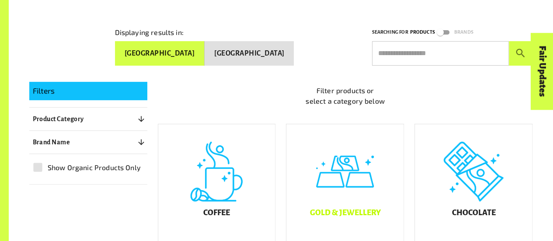
scroll to position [175, 0]
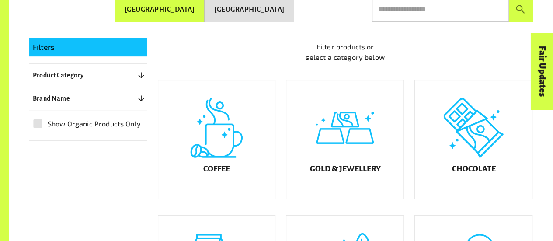
click at [481, 163] on div "Chocolate" at bounding box center [473, 139] width 117 height 118
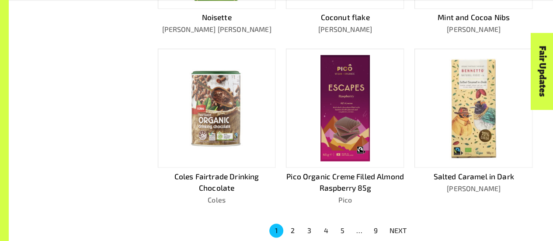
scroll to position [569, 0]
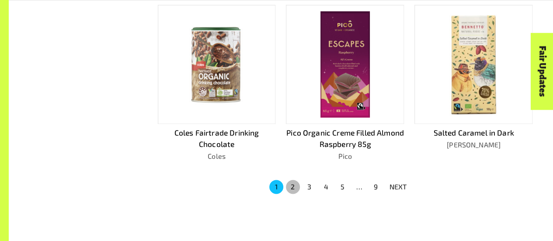
click at [286, 183] on button "2" at bounding box center [293, 187] width 14 height 14
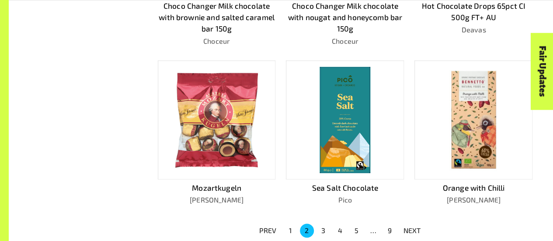
scroll to position [624, 0]
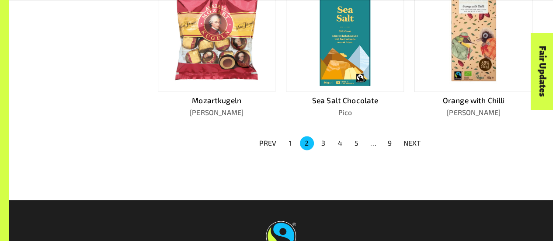
click at [325, 139] on button "3" at bounding box center [323, 143] width 14 height 14
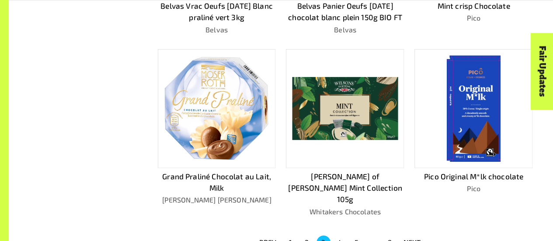
scroll to position [581, 0]
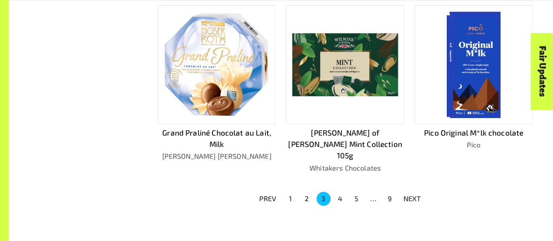
click at [409, 193] on p "NEXT" at bounding box center [411, 198] width 17 height 10
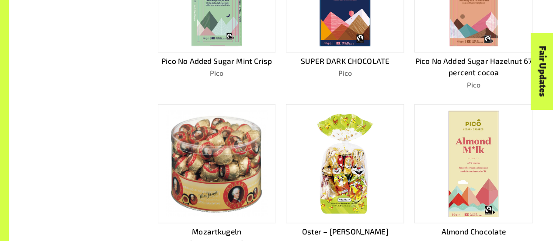
scroll to position [700, 0]
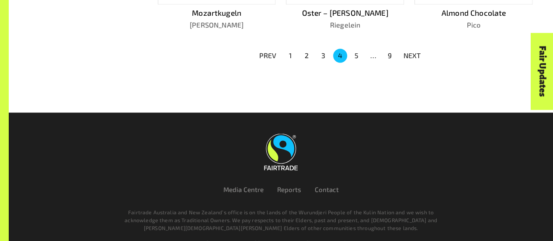
click at [402, 49] on button "NEXT" at bounding box center [412, 56] width 28 height 16
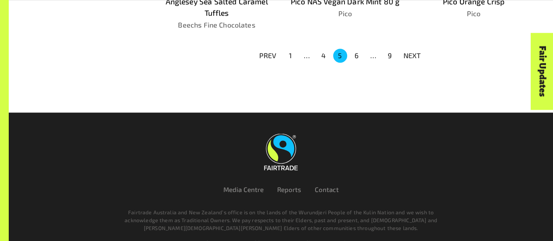
click at [407, 52] on p "NEXT" at bounding box center [411, 55] width 17 height 10
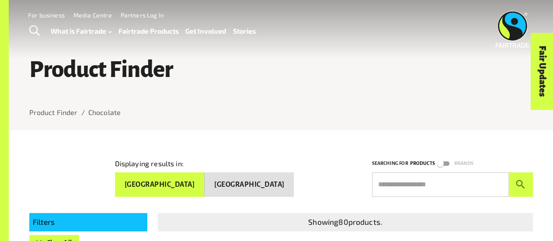
scroll to position [175, 0]
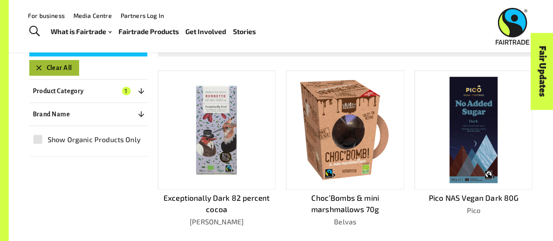
click at [64, 67] on button "Clear All" at bounding box center [54, 68] width 50 height 16
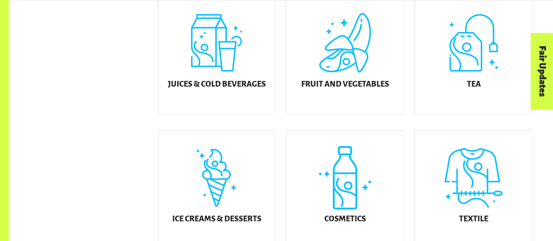
scroll to position [438, 0]
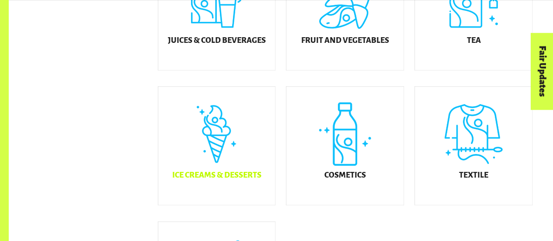
click at [230, 160] on div "Ice Creams & Desserts" at bounding box center [216, 146] width 117 height 118
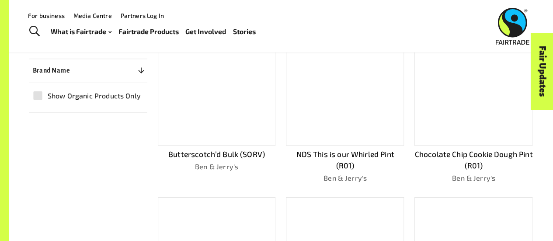
scroll to position [175, 0]
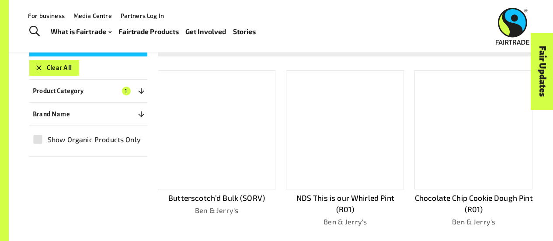
click at [63, 62] on button "Clear All" at bounding box center [54, 68] width 50 height 16
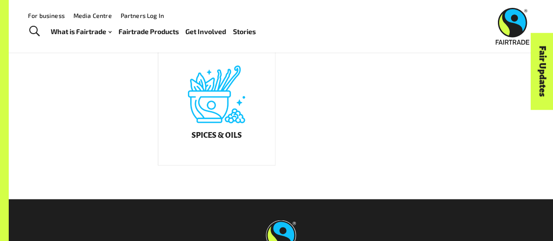
scroll to position [438, 0]
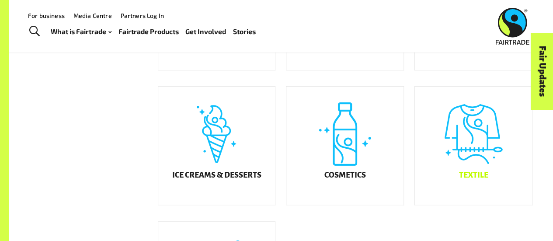
click at [472, 159] on div "Textile" at bounding box center [473, 146] width 117 height 118
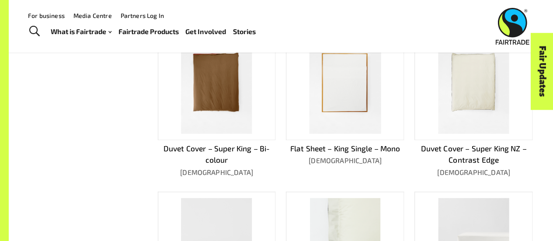
scroll to position [132, 0]
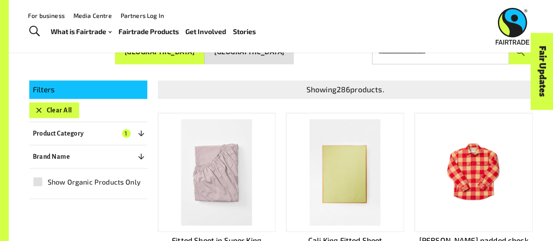
click at [53, 108] on button "Clear All" at bounding box center [54, 110] width 50 height 16
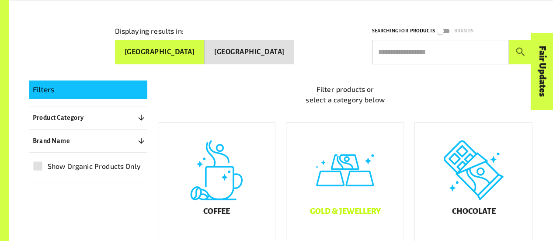
scroll to position [220, 0]
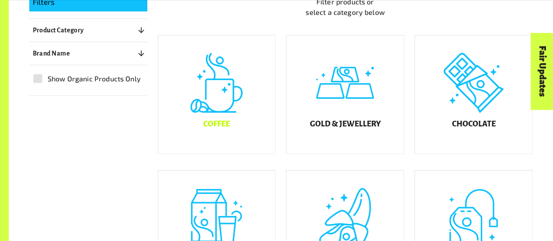
click at [225, 118] on div "Coffee" at bounding box center [216, 94] width 117 height 118
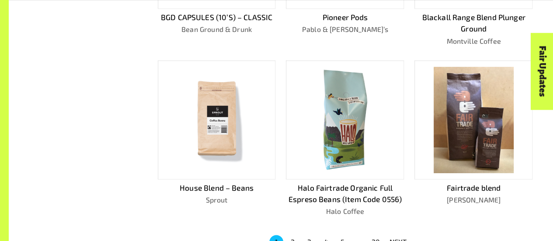
scroll to position [569, 0]
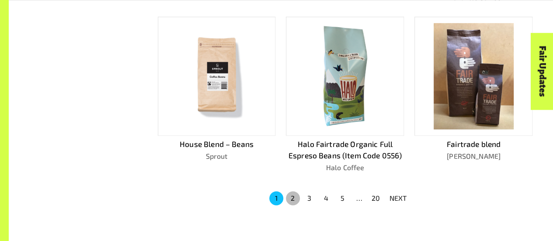
click at [291, 191] on button "2" at bounding box center [293, 198] width 14 height 14
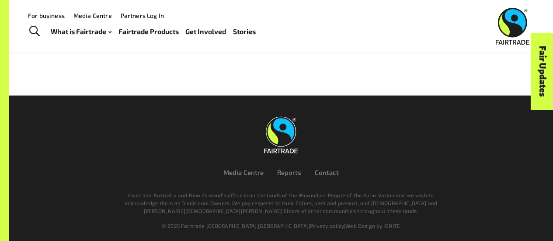
scroll to position [575, 0]
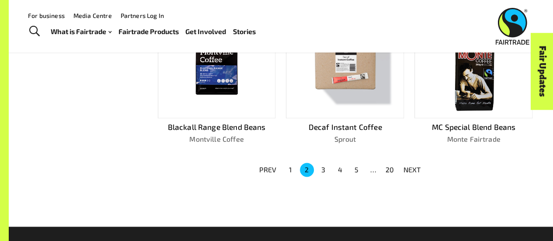
click at [317, 169] on button "3" at bounding box center [323, 170] width 14 height 14
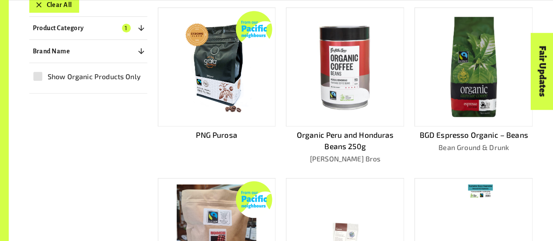
scroll to position [150, 0]
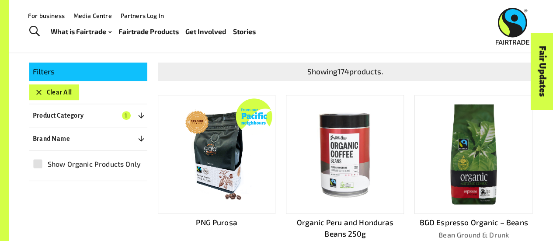
click at [72, 91] on button "Clear All" at bounding box center [54, 92] width 50 height 16
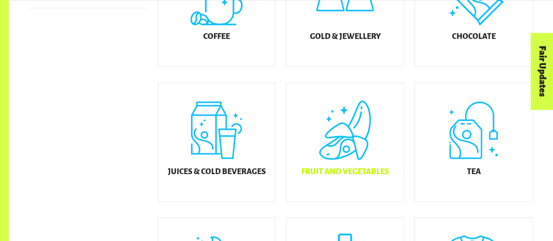
scroll to position [351, 0]
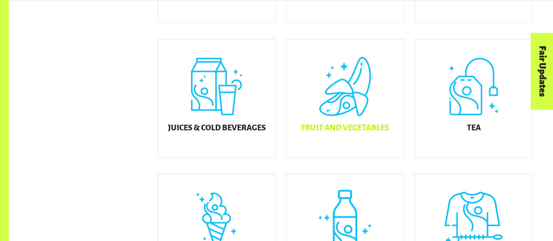
click at [363, 86] on div "Fruit and Vegetables" at bounding box center [344, 98] width 117 height 118
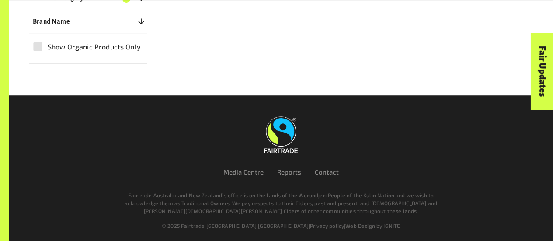
scroll to position [49, 0]
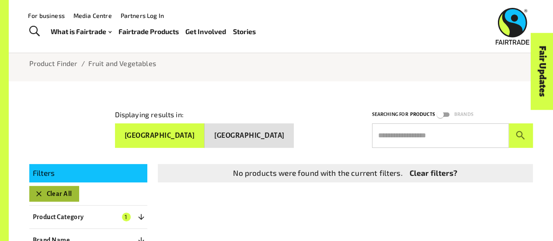
drag, startPoint x: 61, startPoint y: 191, endPoint x: 68, endPoint y: 192, distance: 7.0
click at [60, 192] on button "Clear All" at bounding box center [54, 194] width 50 height 16
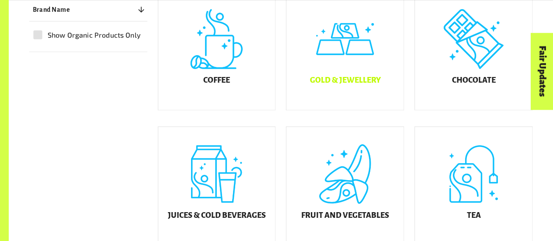
scroll to position [307, 0]
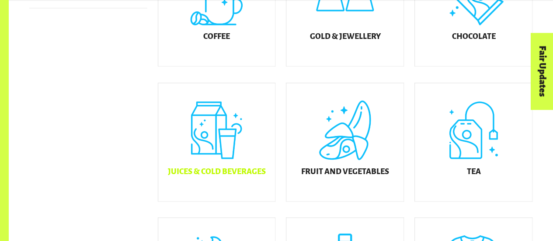
click at [248, 166] on div "Juices & Cold Beverages" at bounding box center [216, 142] width 117 height 118
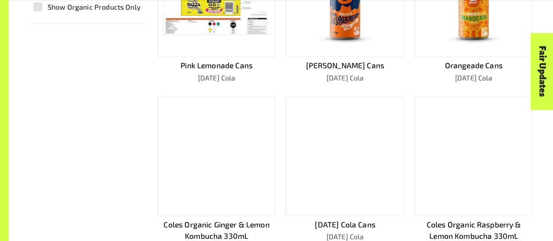
scroll to position [351, 0]
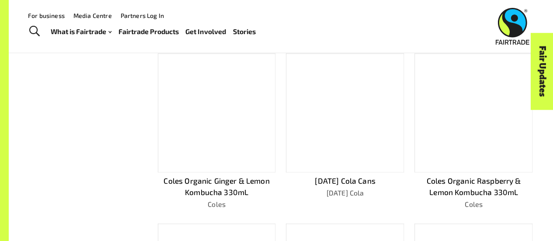
click at [456, 183] on p "Coles Organic Raspberry & Lemon Kombucha 330mL" at bounding box center [473, 186] width 118 height 23
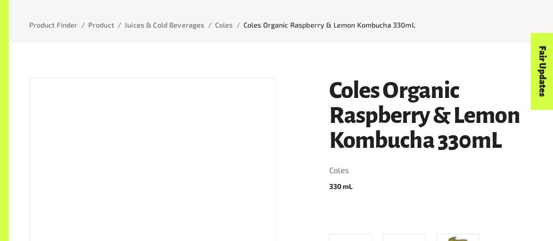
scroll to position [131, 0]
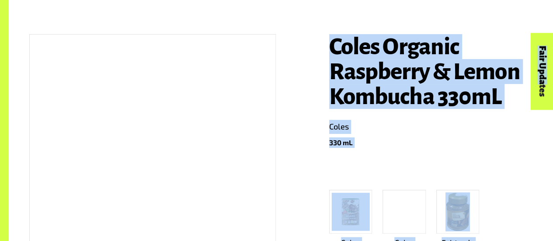
drag, startPoint x: 507, startPoint y: 100, endPoint x: 325, endPoint y: 62, distance: 185.6
copy body "Coles Organic Raspberry & Lemon Kombucha 330mL Coles 330 mL Coles Fairtrade Dri…"
click at [396, 126] on link "Coles" at bounding box center [431, 127] width 204 height 14
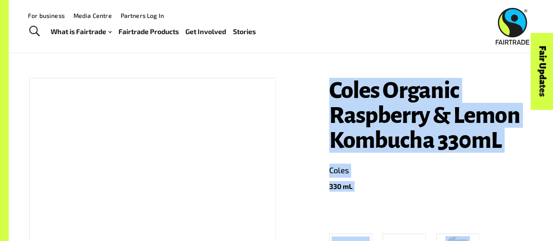
drag, startPoint x: 325, startPoint y: 91, endPoint x: 503, endPoint y: 139, distance: 184.6
click at [503, 139] on div "Coles Organic Raspberry & Lemon Kombucha 330mL Coles 330 mL Coles Fairtrade Dri…" at bounding box center [426, 243] width 214 height 353
copy h1 "Coles Organic Raspberry & Lemon Kombucha 330mL"
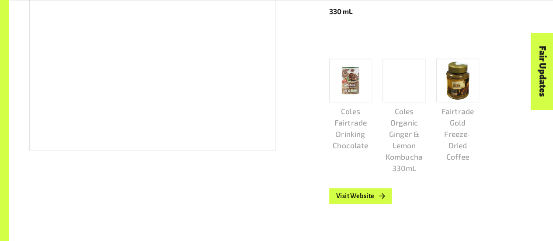
scroll to position [306, 0]
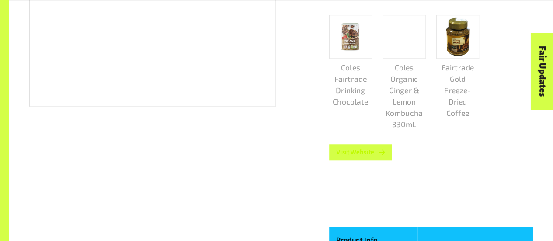
click at [343, 159] on link "Visit Website" at bounding box center [360, 152] width 63 height 16
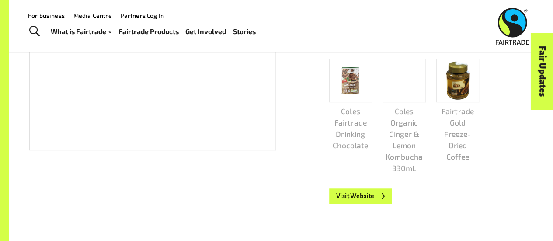
scroll to position [218, 0]
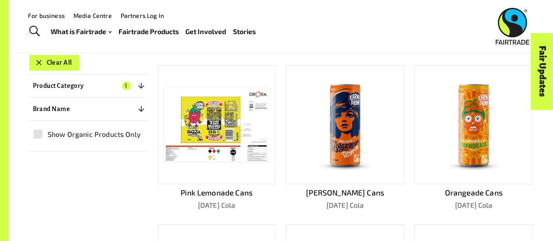
scroll to position [93, 0]
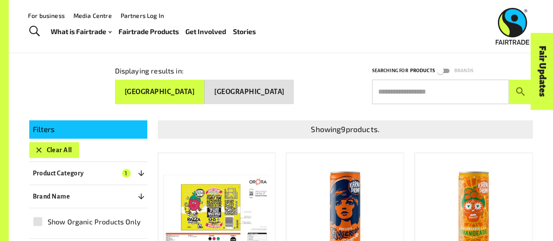
click at [66, 145] on button "Clear All" at bounding box center [54, 150] width 50 height 16
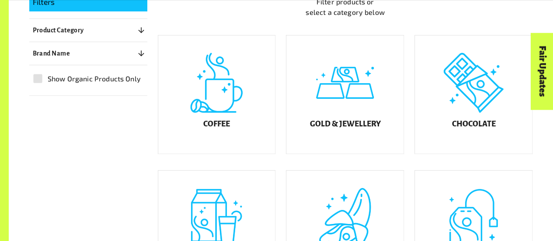
scroll to position [263, 0]
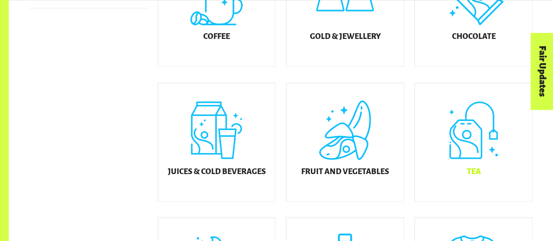
click at [472, 146] on div "Tea" at bounding box center [473, 142] width 117 height 118
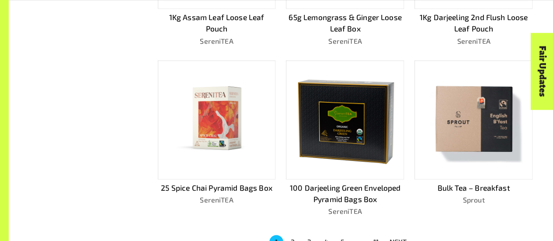
scroll to position [569, 0]
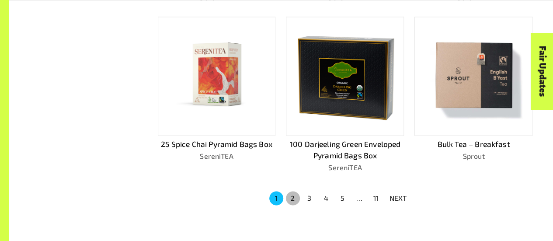
click at [293, 195] on button "2" at bounding box center [293, 198] width 14 height 14
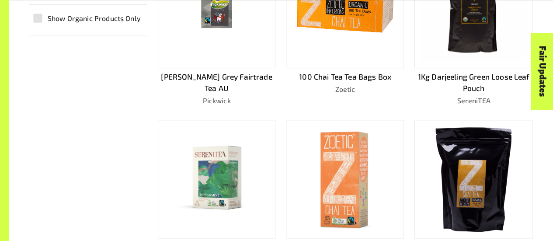
scroll to position [427, 0]
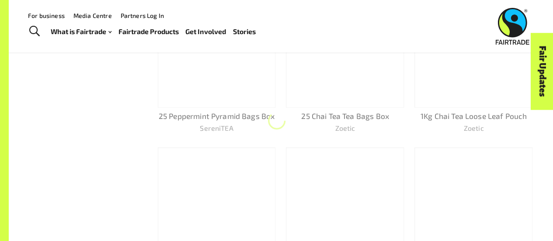
scroll to position [93, 0]
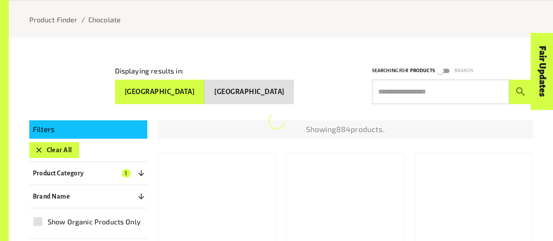
scroll to position [175, 0]
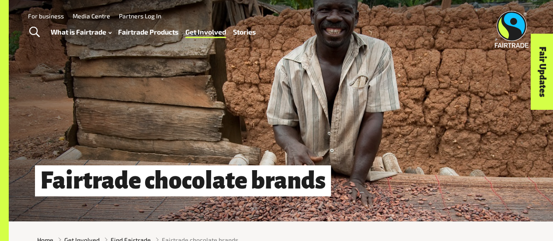
scroll to position [131, 0]
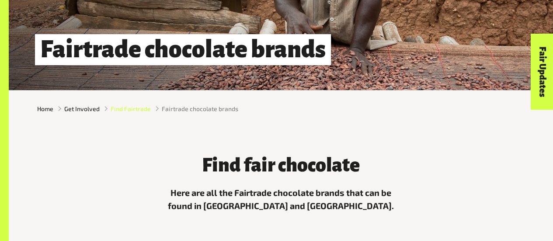
click at [139, 113] on span "Find Fairtrade" at bounding box center [131, 108] width 40 height 9
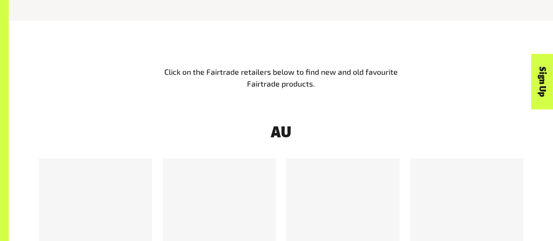
scroll to position [481, 0]
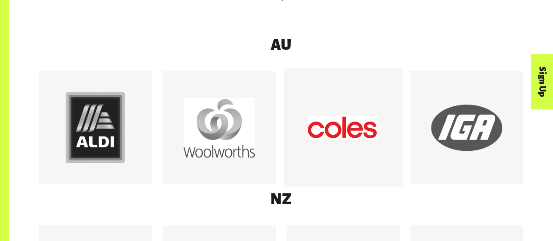
click at [342, 146] on div at bounding box center [342, 127] width 71 height 71
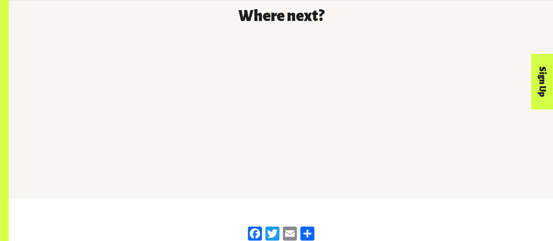
scroll to position [1398, 0]
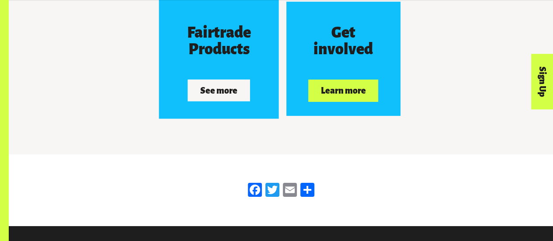
click at [228, 97] on button "See more" at bounding box center [218, 91] width 62 height 22
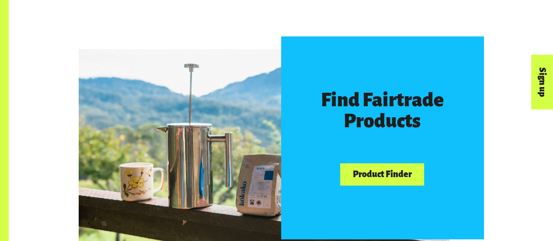
scroll to position [524, 0]
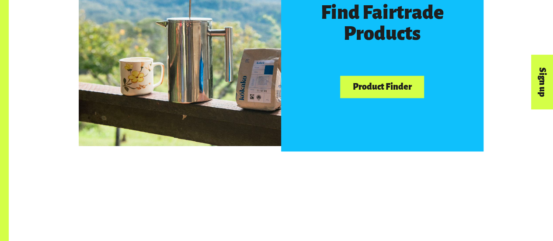
click at [401, 90] on link "Product Finder" at bounding box center [382, 87] width 84 height 22
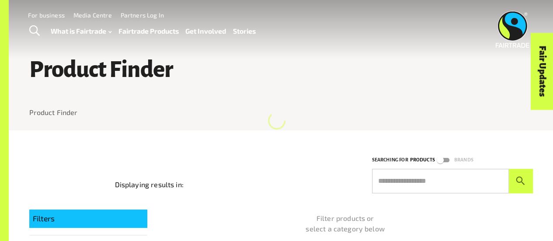
scroll to position [131, 0]
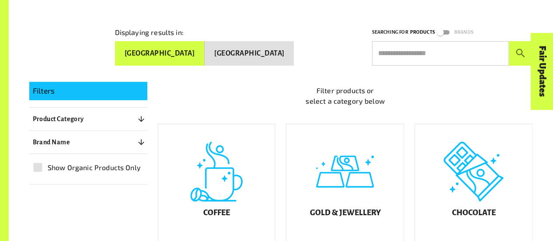
click at [145, 142] on icon "button" at bounding box center [141, 142] width 9 height 9
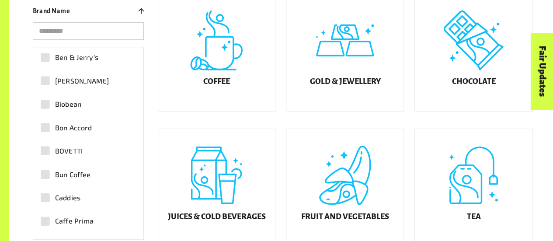
scroll to position [350, 0]
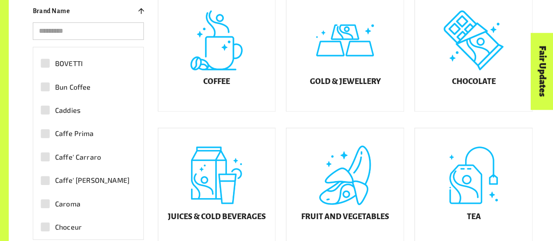
click at [86, 134] on span "Caffe Prima" at bounding box center [74, 133] width 39 height 10
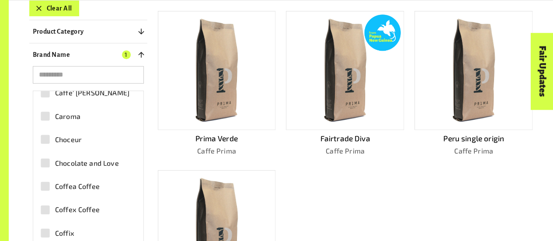
scroll to position [524, 0]
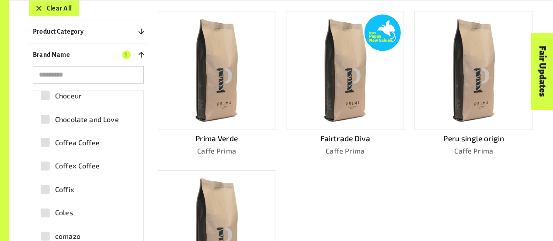
click at [69, 216] on span "Coles" at bounding box center [64, 212] width 18 height 10
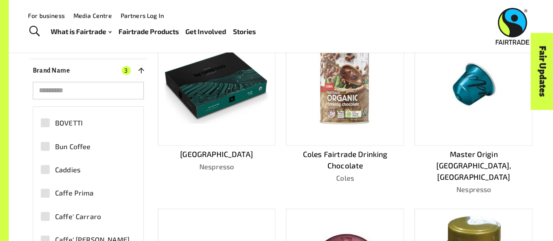
scroll to position [306, 0]
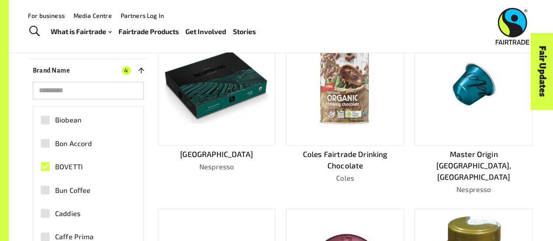
click at [158, 31] on link "Fairtrade Products" at bounding box center [148, 31] width 60 height 12
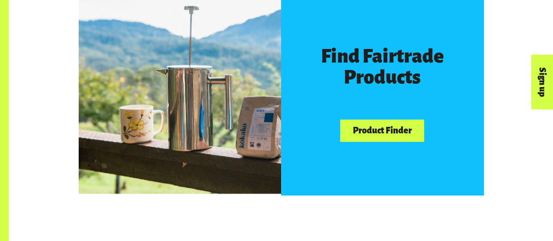
scroll to position [524, 0]
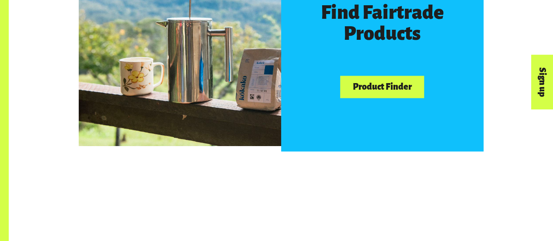
click at [378, 80] on link "Product Finder" at bounding box center [382, 87] width 84 height 22
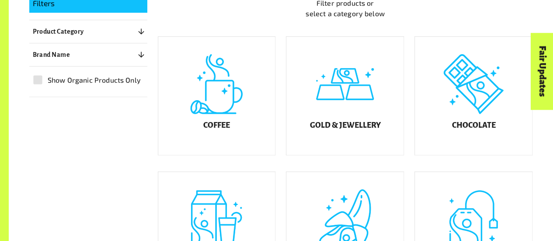
scroll to position [306, 0]
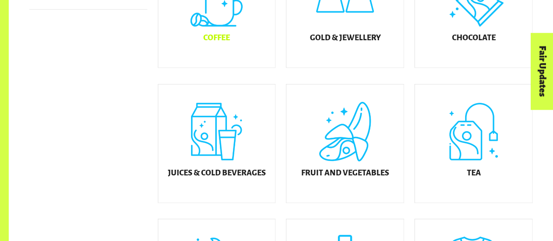
click at [250, 44] on div "Coffee" at bounding box center [216, 8] width 117 height 118
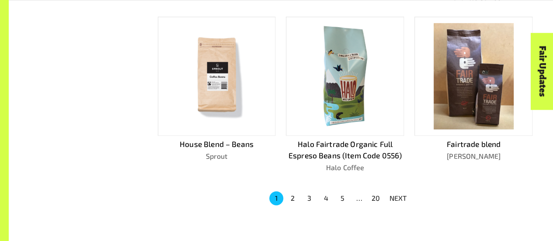
scroll to position [613, 0]
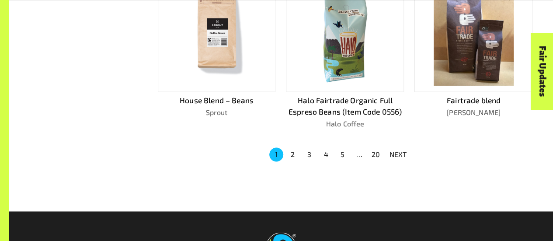
click at [294, 147] on button "2" at bounding box center [293, 154] width 14 height 14
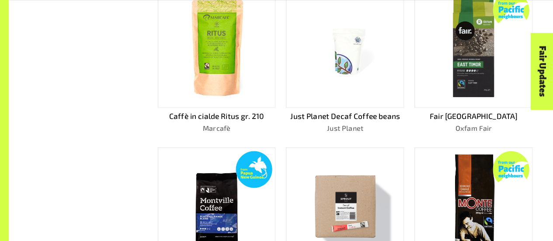
scroll to position [558, 0]
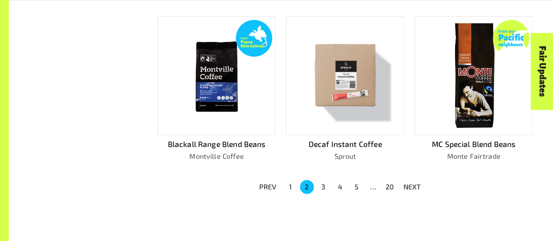
click at [319, 187] on button "3" at bounding box center [323, 187] width 14 height 14
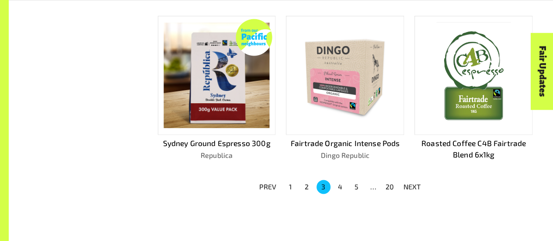
scroll to position [614, 0]
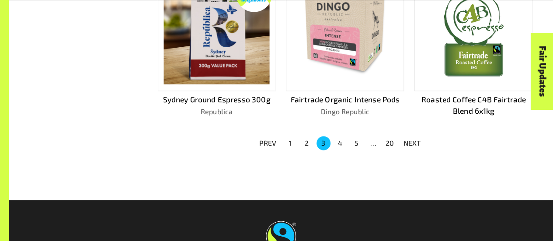
click at [339, 143] on button "4" at bounding box center [340, 143] width 14 height 14
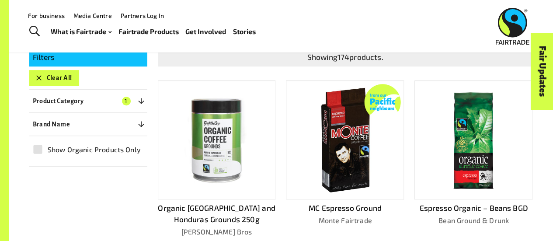
scroll to position [121, 0]
